Goal: Task Accomplishment & Management: Manage account settings

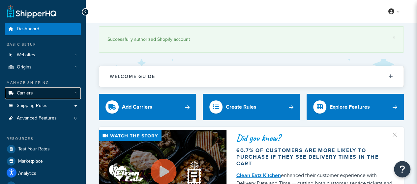
click at [41, 94] on link "Carriers 1" at bounding box center [43, 93] width 76 height 12
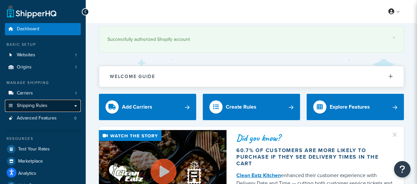
click at [48, 106] on link "Shipping Rules" at bounding box center [43, 106] width 76 height 12
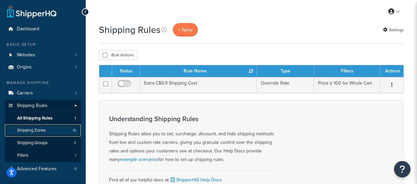
click at [46, 131] on span "Shipping Zones" at bounding box center [31, 131] width 29 height 6
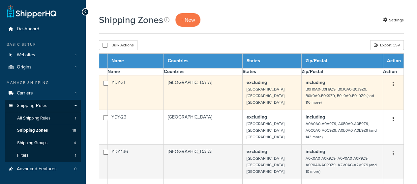
select select "15"
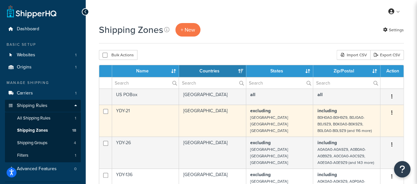
click at [169, 118] on td "YDY-21" at bounding box center [145, 121] width 67 height 32
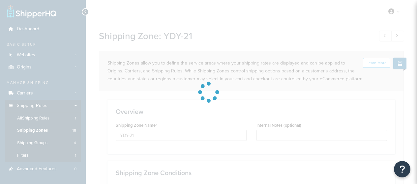
select select "excluding"
select select "including"
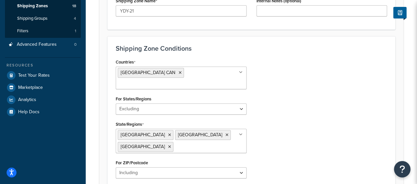
scroll to position [165, 0]
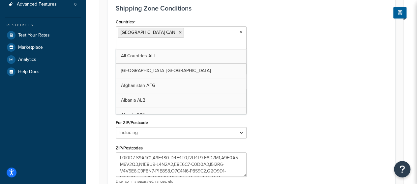
click at [238, 32] on ul "Canada CAN" at bounding box center [181, 37] width 131 height 23
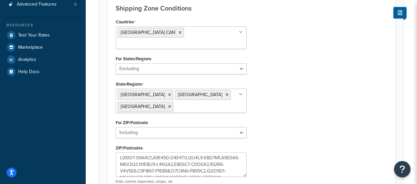
click at [268, 29] on div "Countries Canada CAN All Countries ALL United States USA Afghanistan AFG Albani…" at bounding box center [251, 103] width 281 height 172
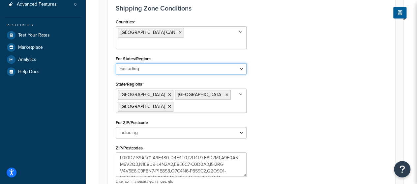
click at [240, 63] on select "All Including Excluding" at bounding box center [181, 68] width 131 height 11
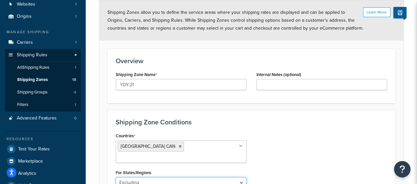
scroll to position [0, 0]
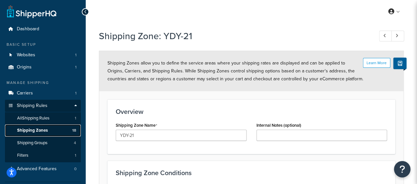
click at [43, 132] on span "Shipping Zones" at bounding box center [32, 131] width 31 height 6
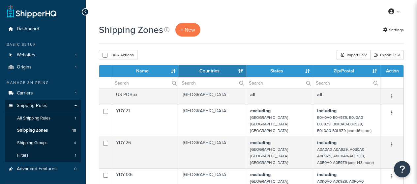
select select "15"
click at [397, 57] on link "Export CSV" at bounding box center [387, 55] width 34 height 10
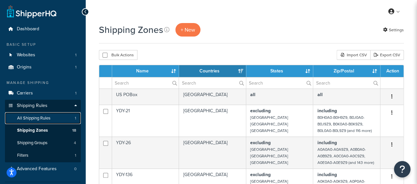
click at [49, 118] on span "All Shipping Rules" at bounding box center [33, 119] width 33 height 6
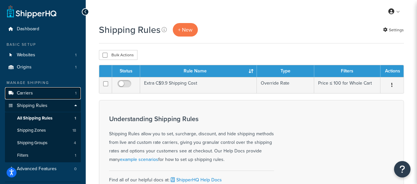
click at [42, 95] on link "Carriers 1" at bounding box center [43, 93] width 76 height 12
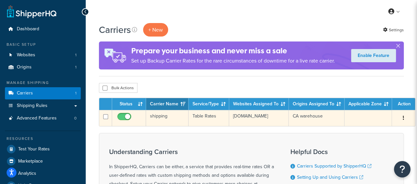
click at [403, 119] on icon "button" at bounding box center [403, 118] width 1 height 5
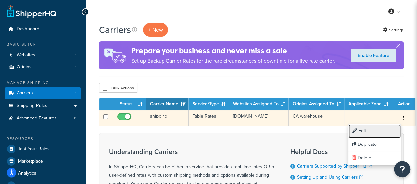
click at [372, 133] on link "Edit" at bounding box center [375, 132] width 52 height 14
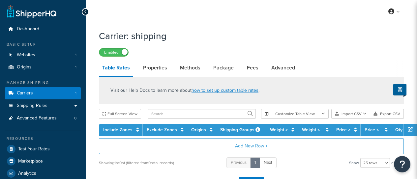
select select "25"
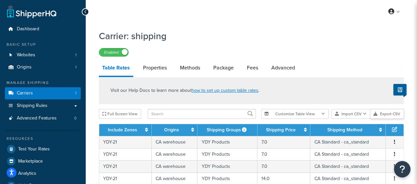
click at [385, 114] on button "Export CSV" at bounding box center [387, 114] width 34 height 10
